Goal: Find contact information: Find contact information

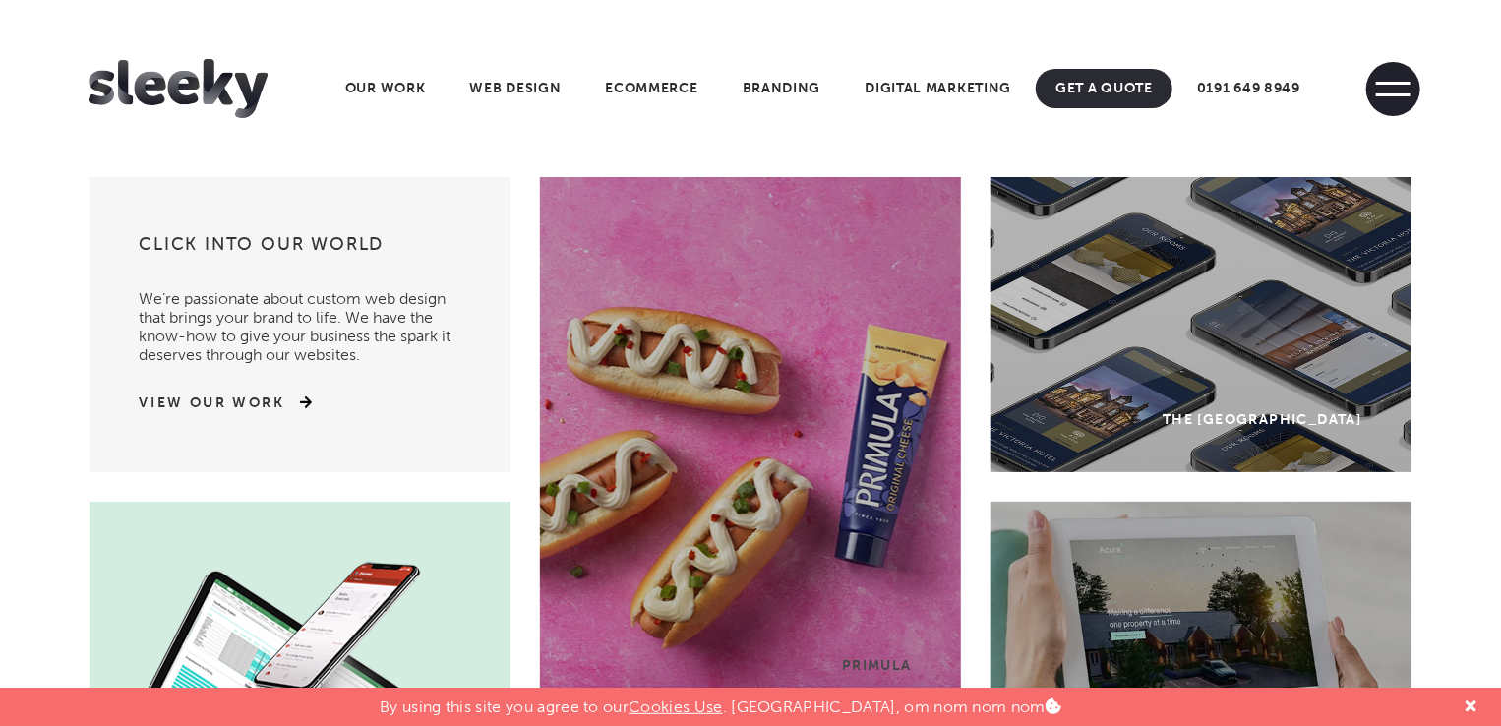
click at [1402, 86] on span at bounding box center [1393, 89] width 54 height 54
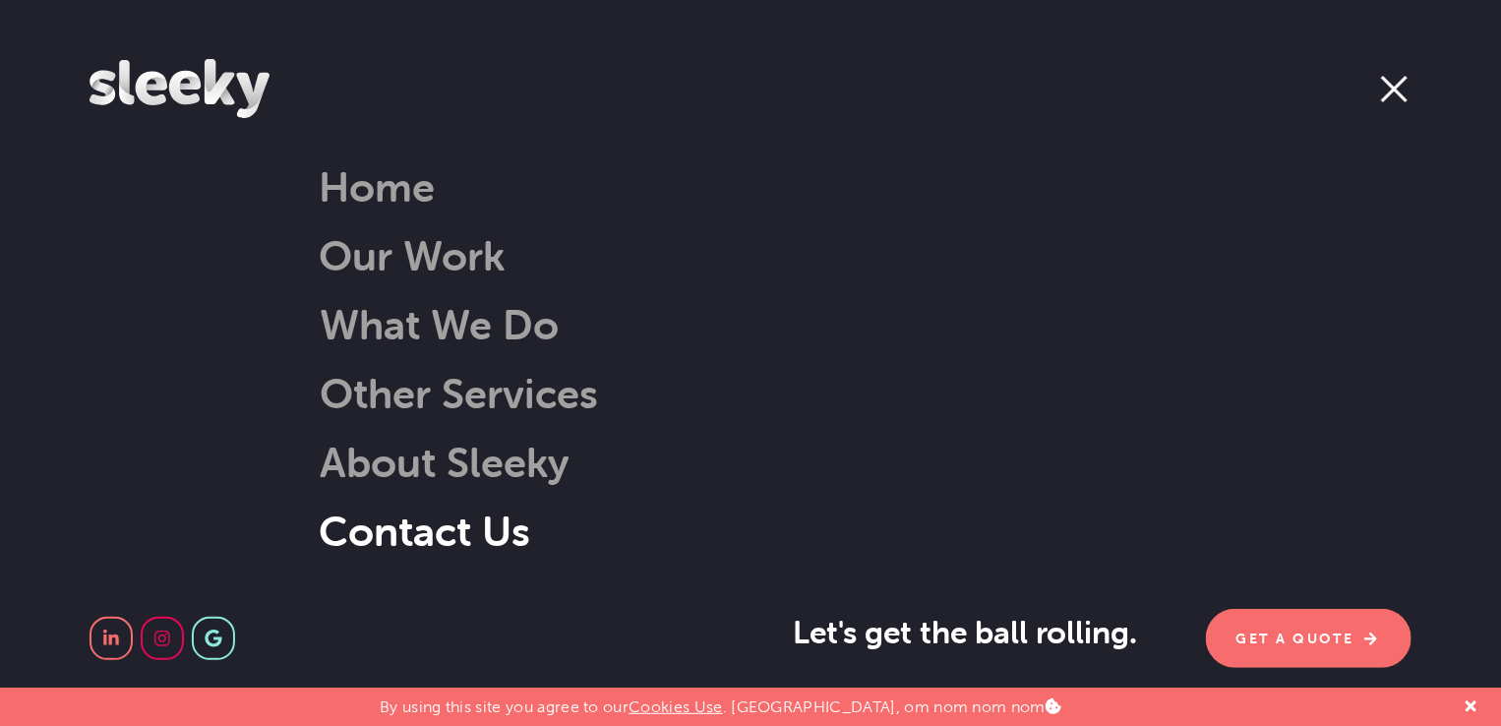
click at [401, 544] on link "Contact Us" at bounding box center [424, 530] width 211 height 50
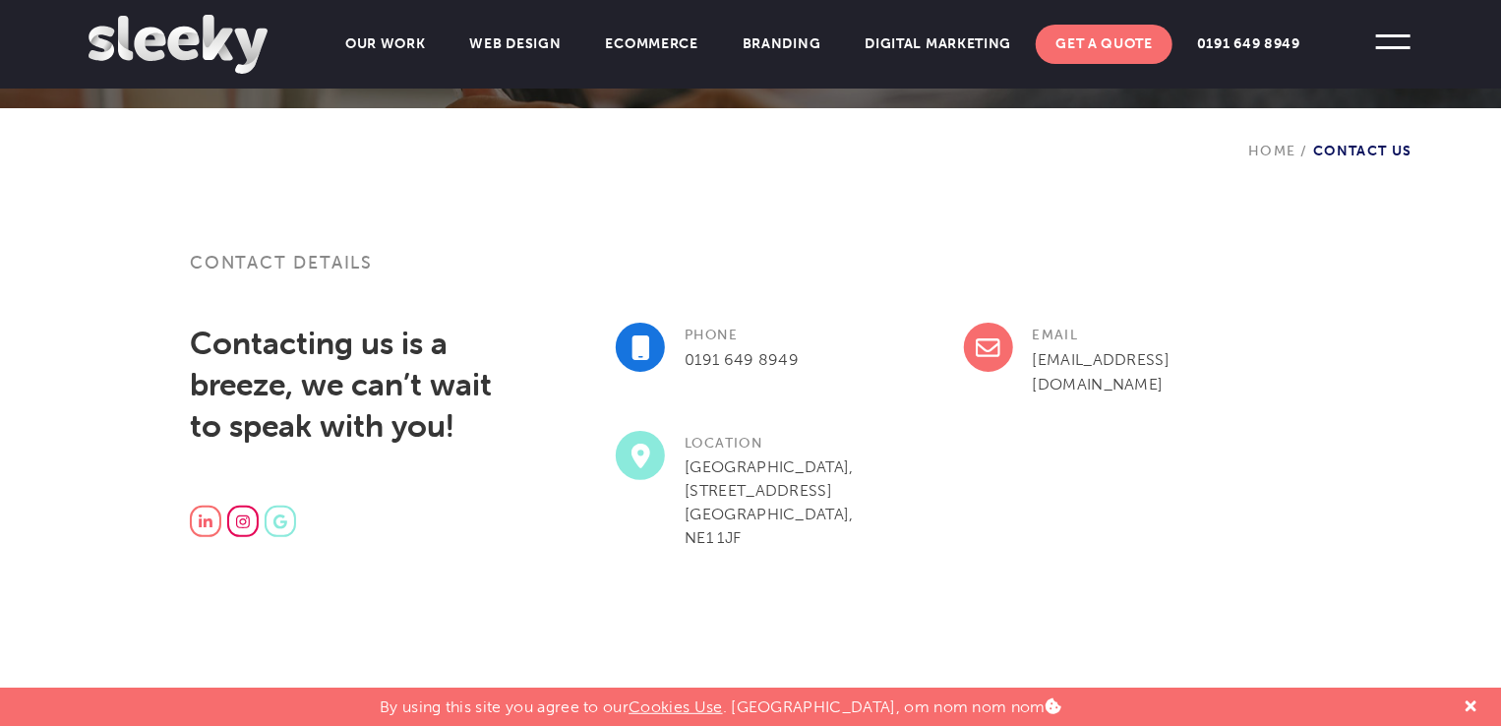
scroll to position [429, 0]
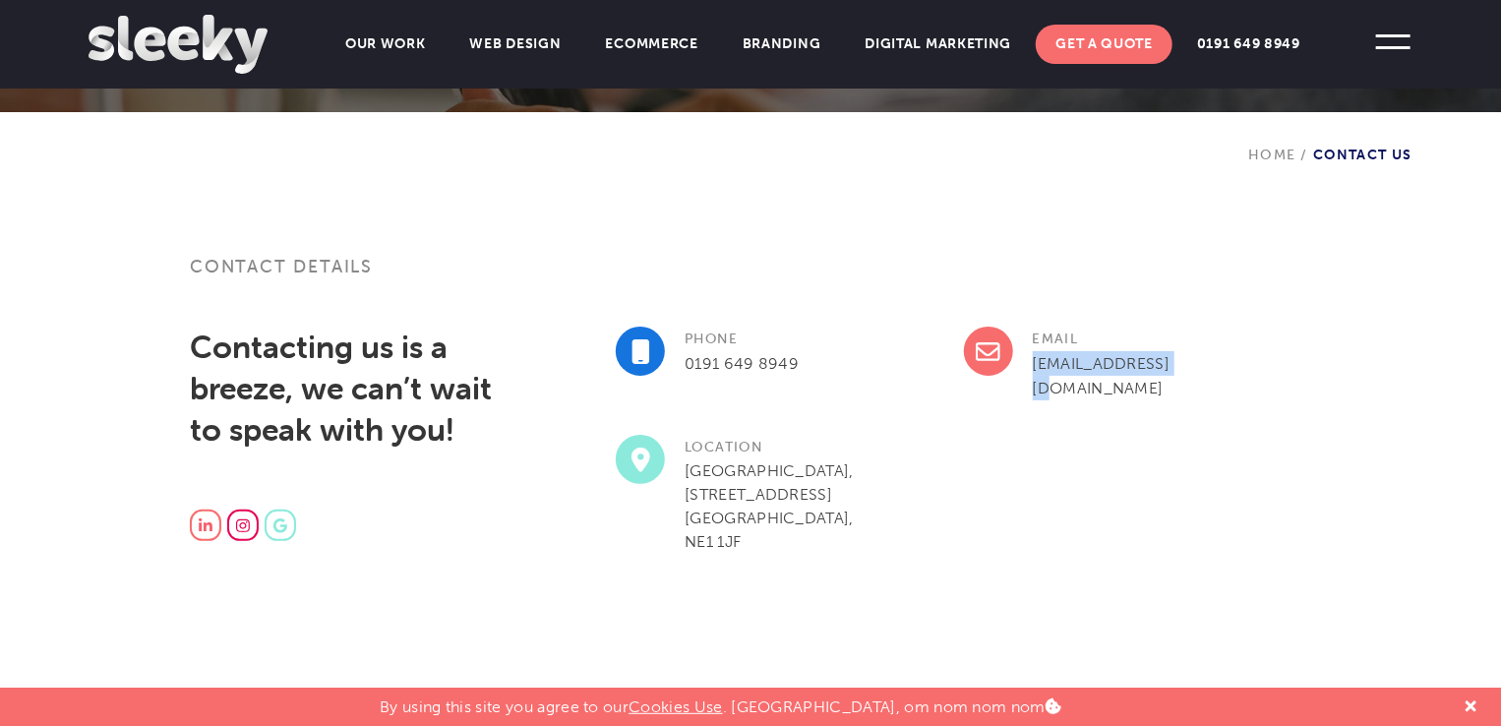
drag, startPoint x: 1164, startPoint y: 359, endPoint x: 1023, endPoint y: 360, distance: 141.6
click at [1023, 360] on div "Email [EMAIL_ADDRESS][DOMAIN_NAME]" at bounding box center [1137, 380] width 347 height 108
copy link "[EMAIL_ADDRESS][DOMAIN_NAME]"
